Goal: Ask a question

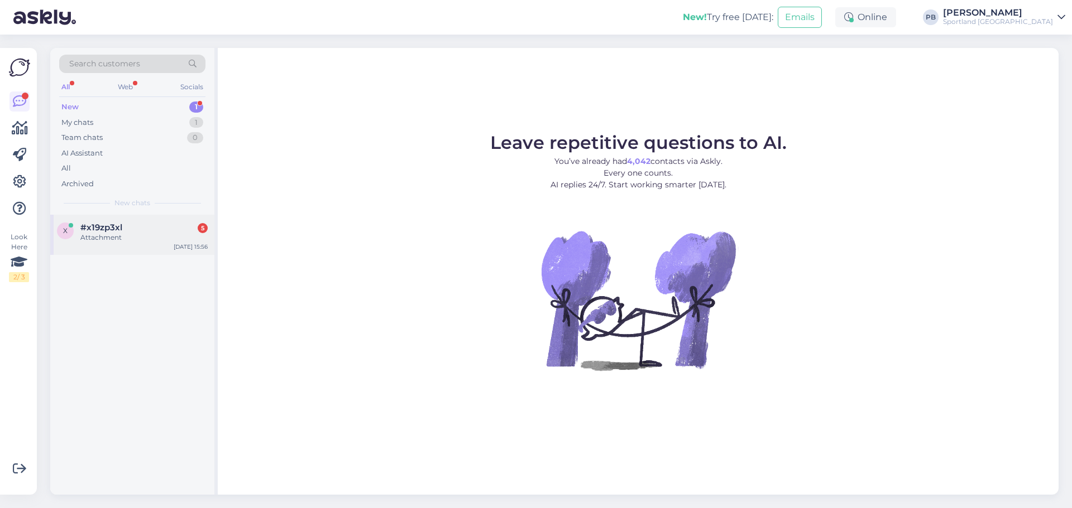
click at [126, 232] on div "#x19zp3xl 5" at bounding box center [143, 228] width 127 height 10
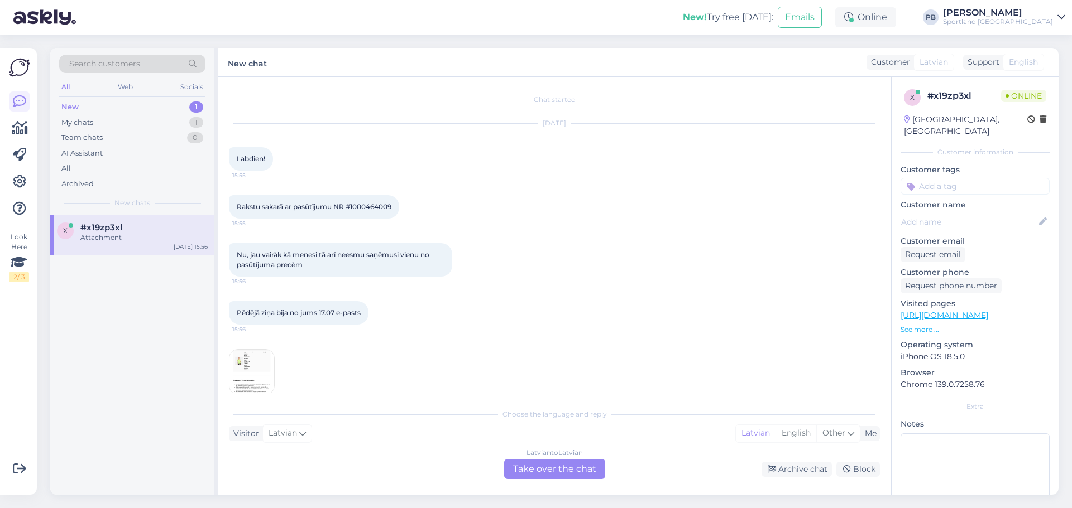
scroll to position [15, 0]
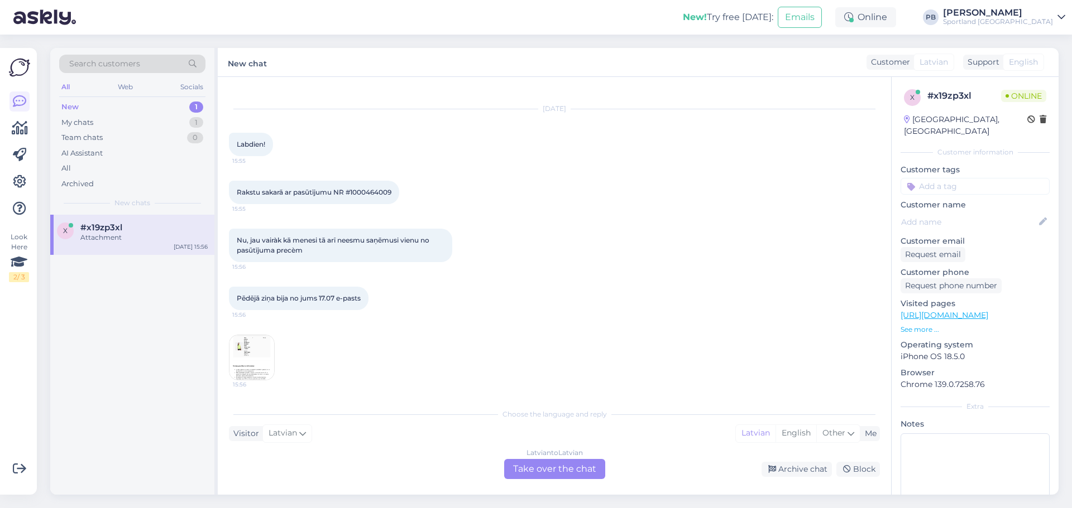
click at [246, 374] on img at bounding box center [251, 357] width 45 height 45
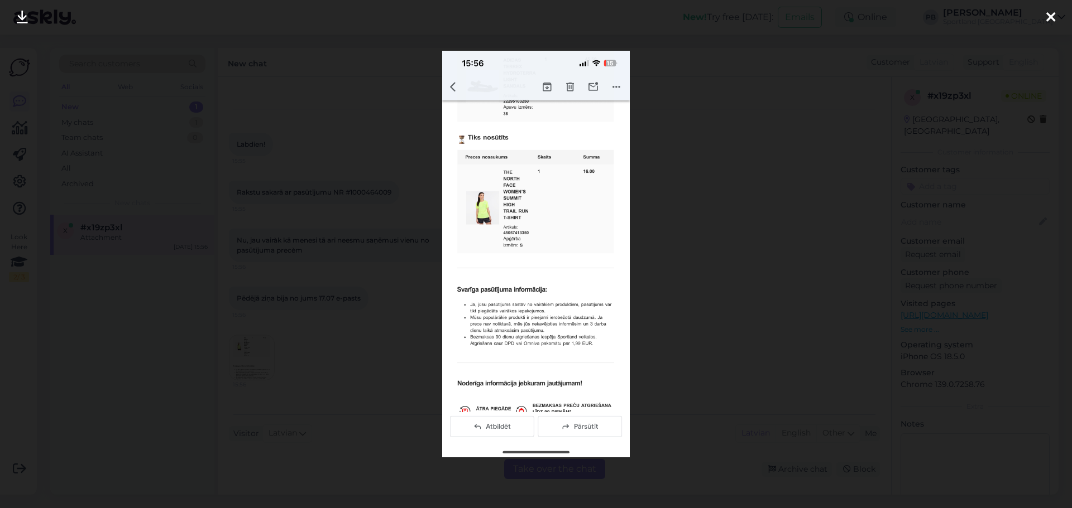
click at [526, 328] on img at bounding box center [536, 254] width 188 height 407
click at [541, 182] on img at bounding box center [536, 254] width 188 height 407
click at [691, 222] on div at bounding box center [536, 254] width 1072 height 508
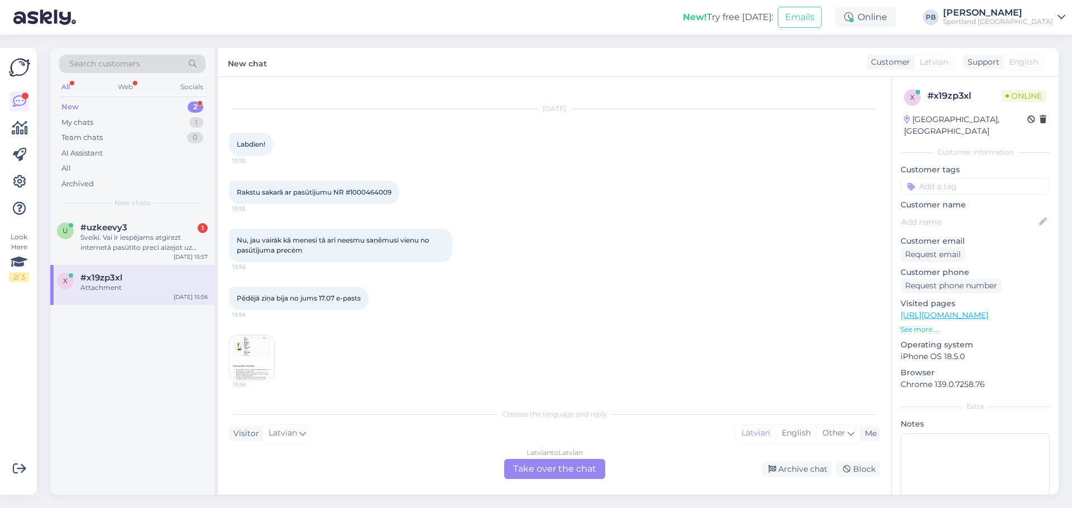
click at [378, 193] on span "Rakstu sakarā ar pasūtījumu NR #1000464009" at bounding box center [314, 192] width 155 height 8
copy div "1000464009 15:55"
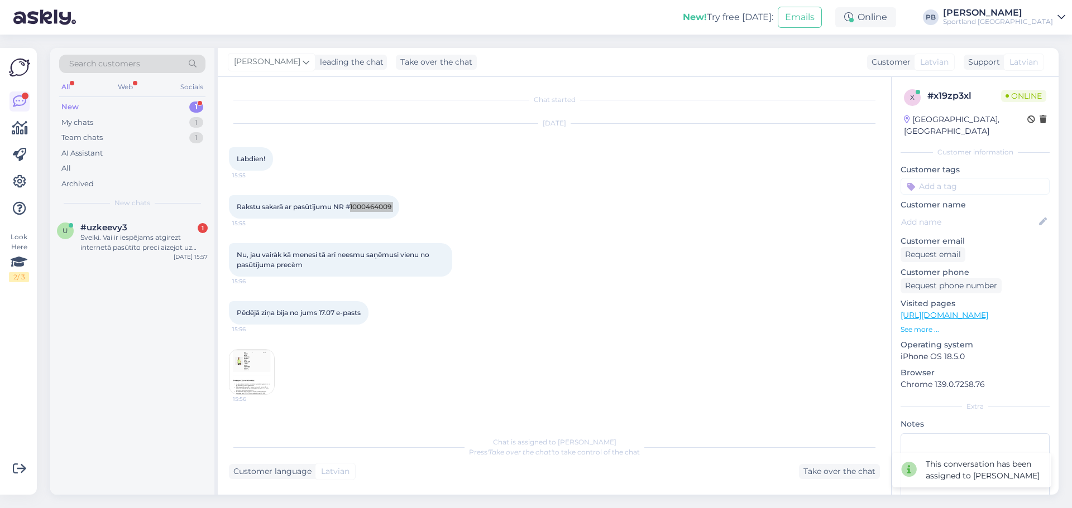
scroll to position [35, 0]
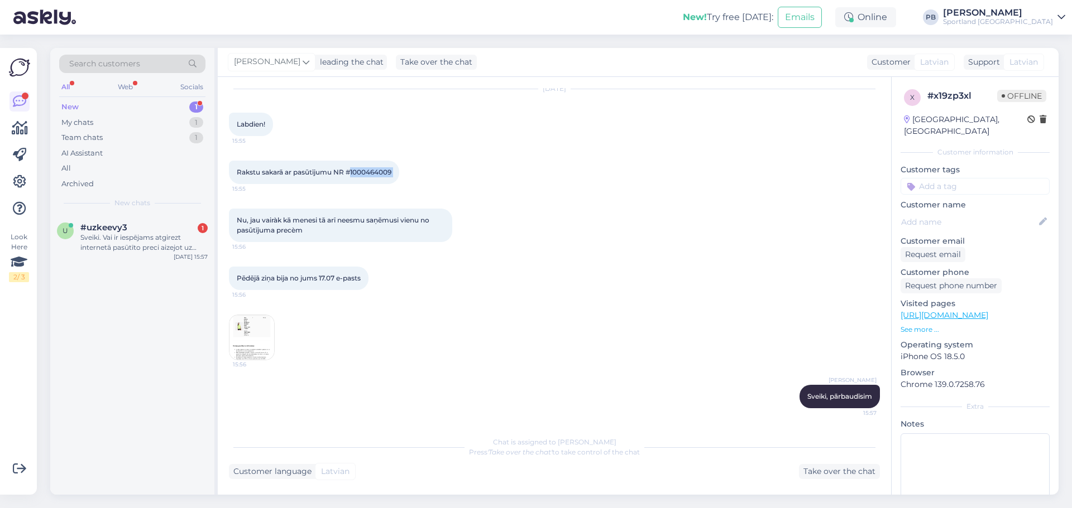
click at [255, 329] on img at bounding box center [251, 337] width 45 height 45
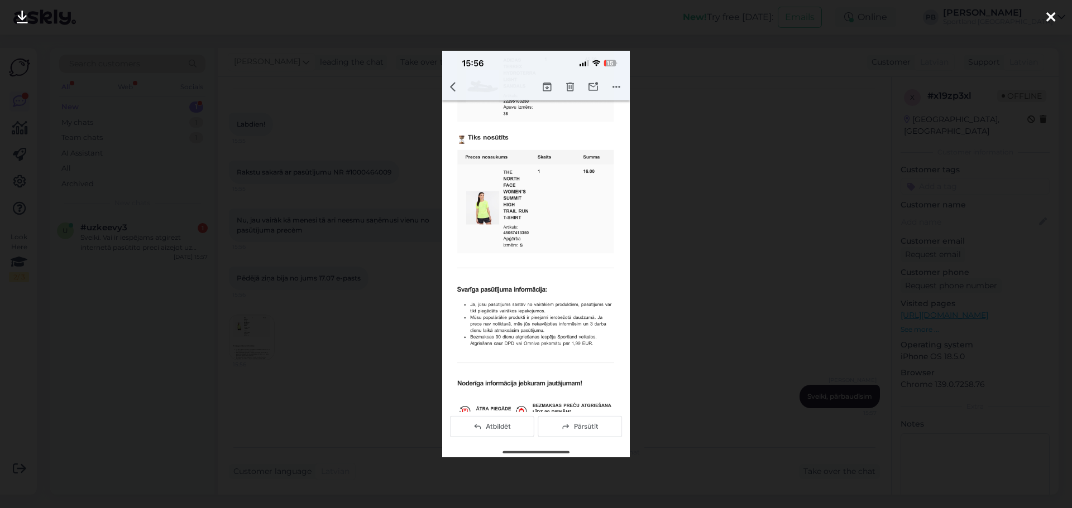
click at [688, 177] on div at bounding box center [536, 254] width 1072 height 508
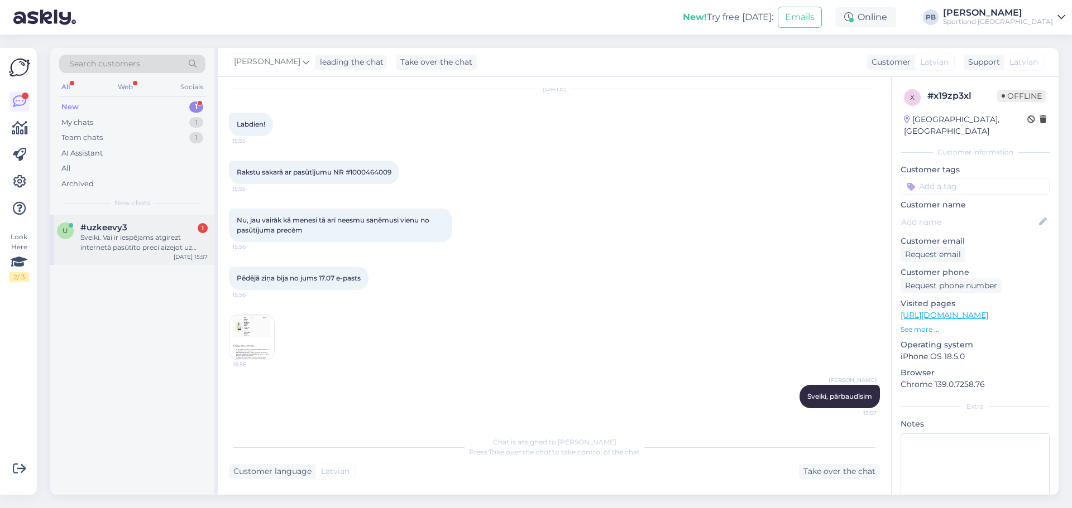
click at [165, 243] on div "Sveiki. Vai ir iespējams atgirezt internetā pasūtīto preci aizejot uz sportland…" at bounding box center [143, 243] width 127 height 20
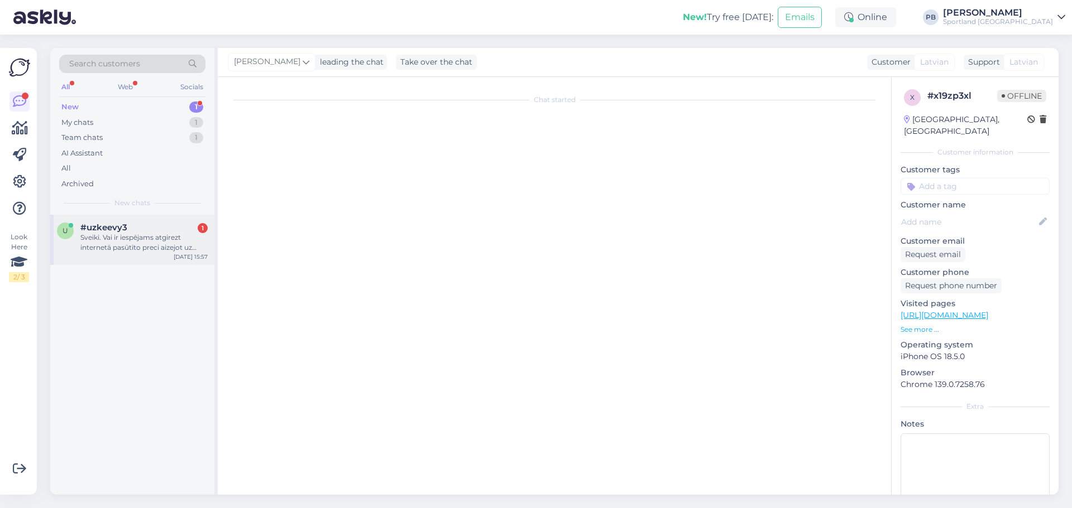
scroll to position [0, 0]
